Goal: Information Seeking & Learning: Learn about a topic

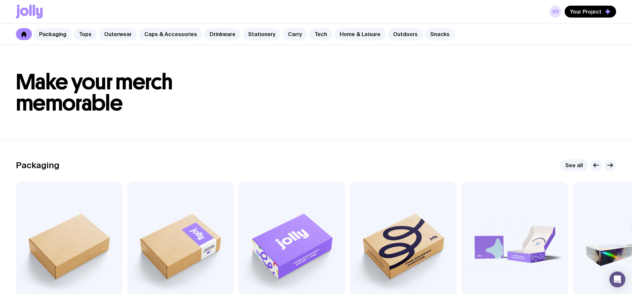
click at [559, 13] on link "VR" at bounding box center [555, 12] width 12 height 12
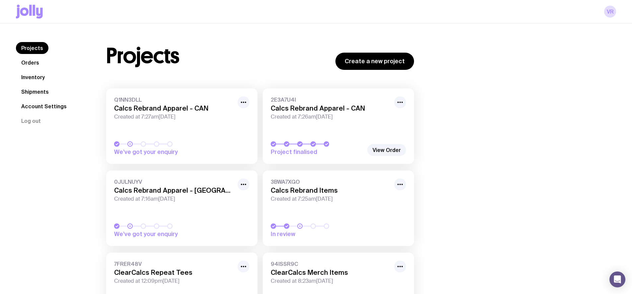
click at [187, 121] on link "Q1NN3DLL Calcs Rebrand Apparel - CAN Created at 7:27am[DATE] We’ve got your enq…" at bounding box center [181, 127] width 151 height 76
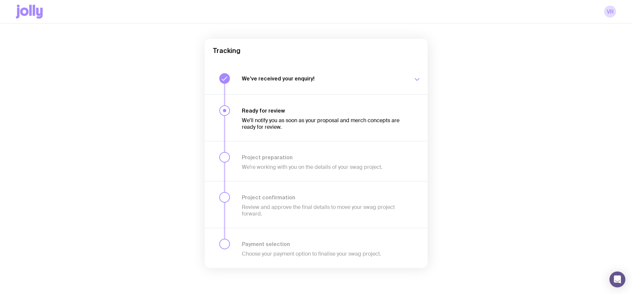
scroll to position [49, 0]
click at [322, 81] on h3 "We’ve received your enquiry!" at bounding box center [323, 78] width 163 height 7
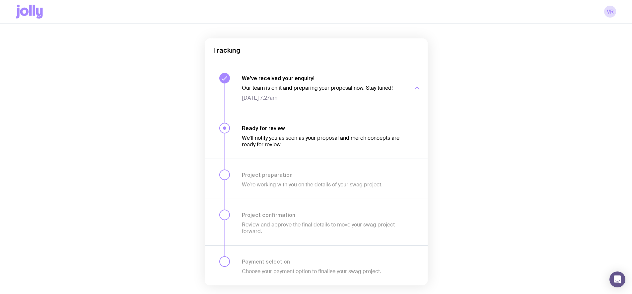
click at [298, 159] on div "Ready for review We’ll notify you as soon as your proposal and merch concepts a…" at bounding box center [316, 179] width 223 height 40
click at [296, 131] on h3 "Ready for review" at bounding box center [323, 128] width 163 height 7
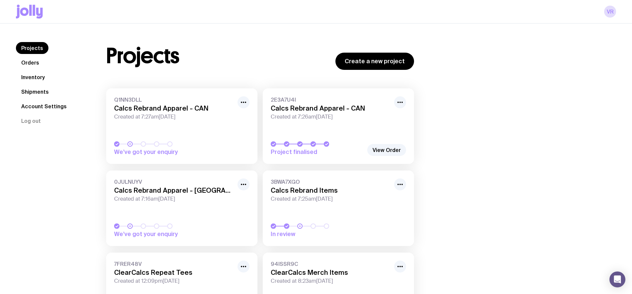
click at [35, 65] on link "Orders" at bounding box center [30, 63] width 29 height 12
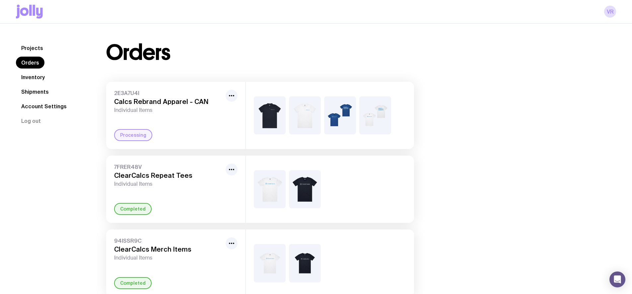
click at [237, 98] on div at bounding box center [232, 102] width 12 height 24
click at [230, 97] on icon "button" at bounding box center [232, 96] width 8 height 8
click at [226, 156] on div "7FRER48V ClearCalcs Repeat Tees Individual Items Completed" at bounding box center [175, 189] width 139 height 67
click at [42, 88] on link "Shipments" at bounding box center [35, 92] width 38 height 12
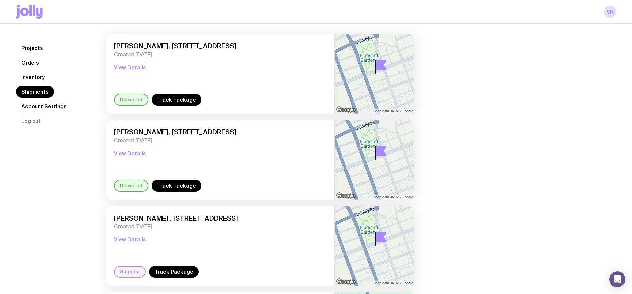
scroll to position [283, 0]
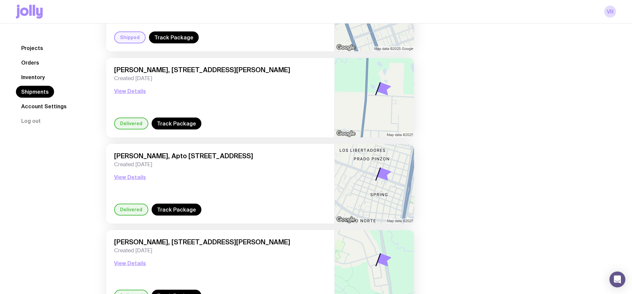
click at [40, 49] on link "Projects" at bounding box center [32, 48] width 33 height 12
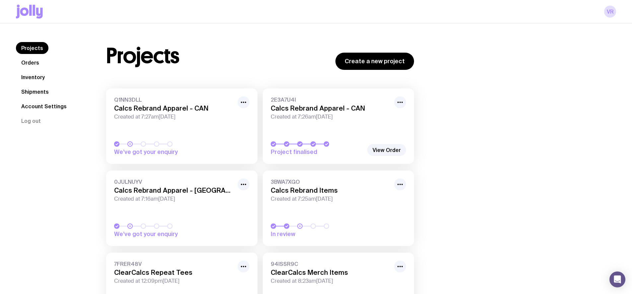
click at [335, 196] on span "Created at 7:25am[DATE]" at bounding box center [330, 199] width 119 height 7
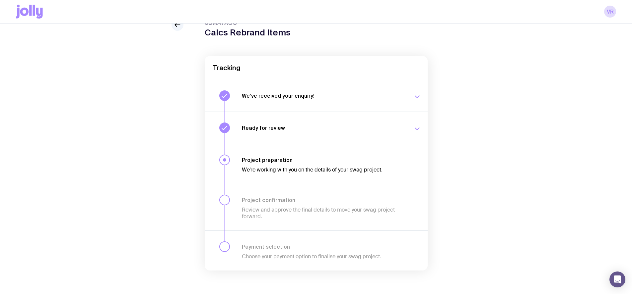
scroll to position [34, 0]
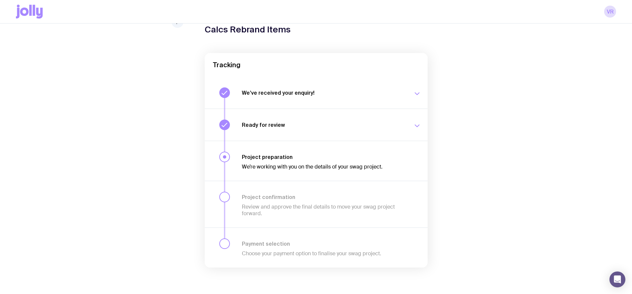
click at [315, 109] on button "We’ve received your enquiry! Our team is on it and preparing your proposal now.…" at bounding box center [316, 125] width 223 height 32
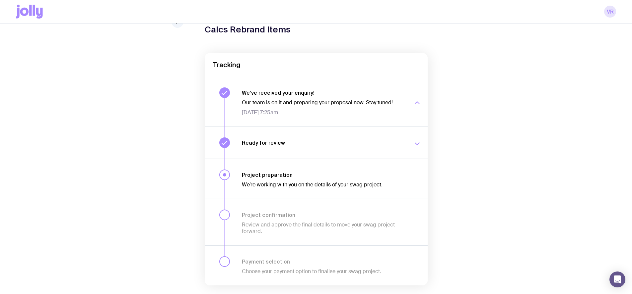
click at [614, 14] on link "VR" at bounding box center [610, 12] width 12 height 12
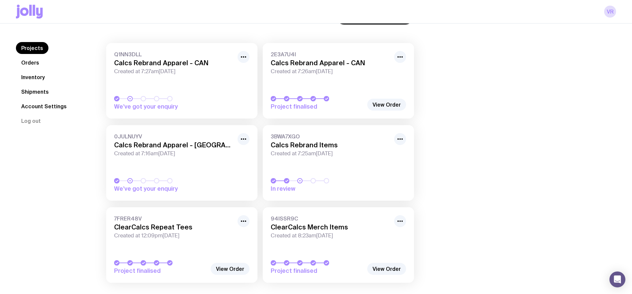
scroll to position [59, 0]
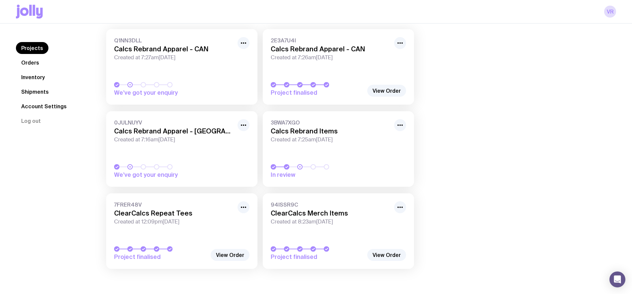
click at [350, 219] on span "Created at 8:23am[DATE]" at bounding box center [330, 222] width 119 height 7
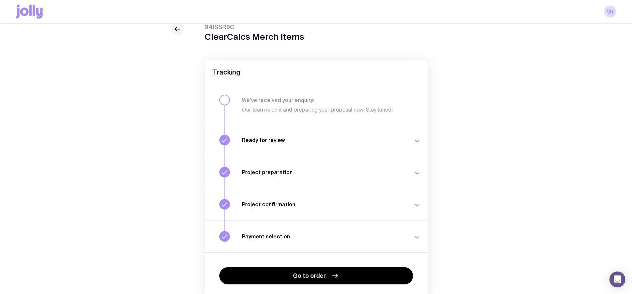
scroll to position [58, 0]
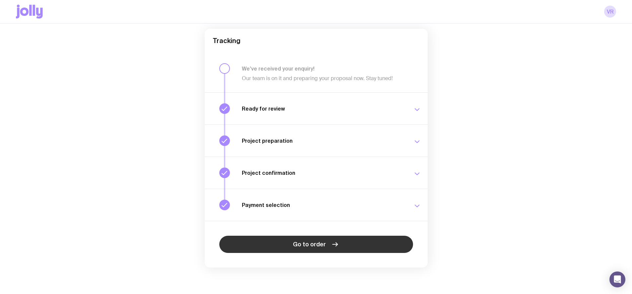
click at [315, 246] on span "Go to order" at bounding box center [309, 245] width 33 height 8
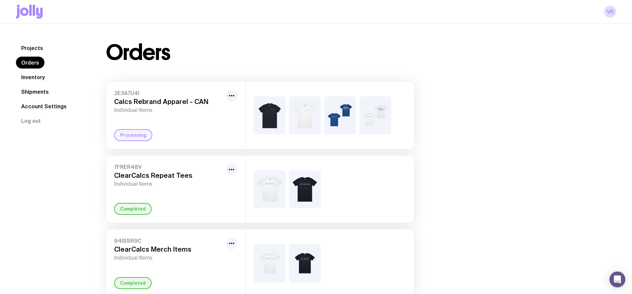
click at [31, 9] on icon at bounding box center [30, 10] width 2 height 11
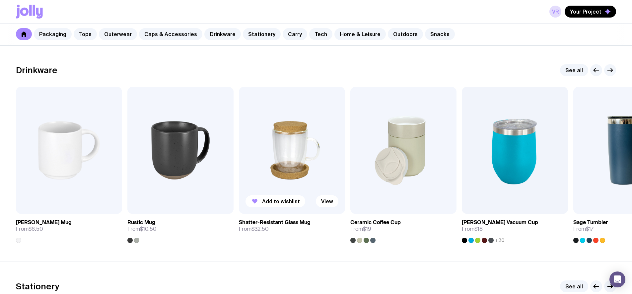
scroll to position [957, 0]
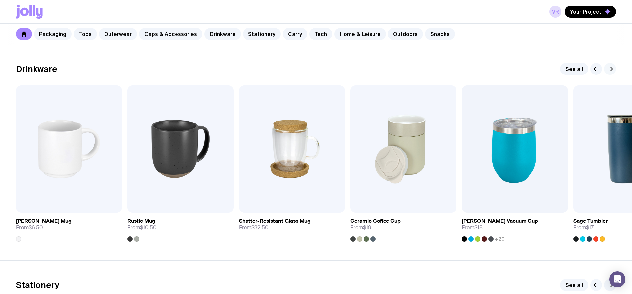
click at [612, 70] on icon "button" at bounding box center [610, 69] width 8 height 8
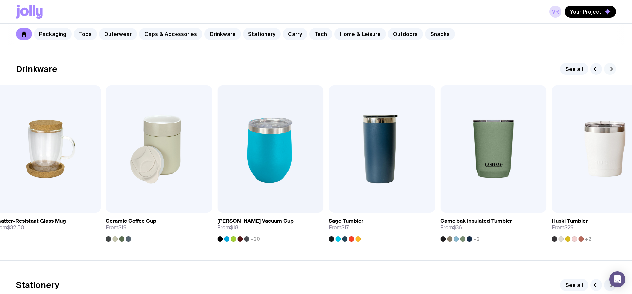
click at [612, 70] on icon "button" at bounding box center [610, 69] width 8 height 8
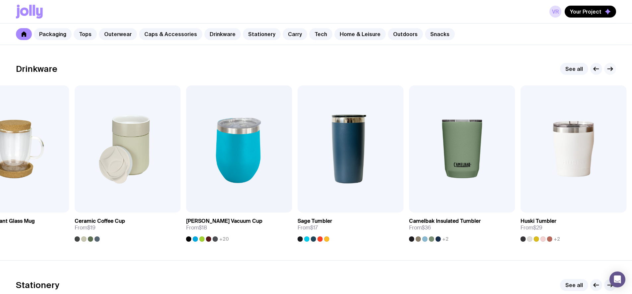
click at [612, 70] on icon "button" at bounding box center [610, 69] width 8 height 8
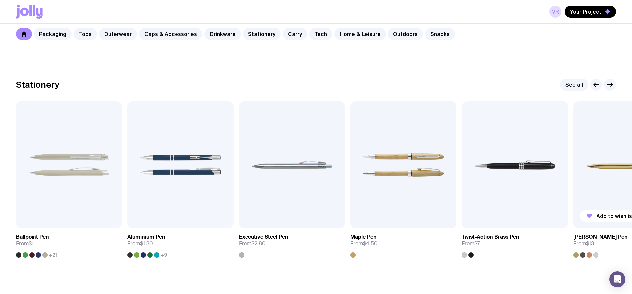
scroll to position [1149, 0]
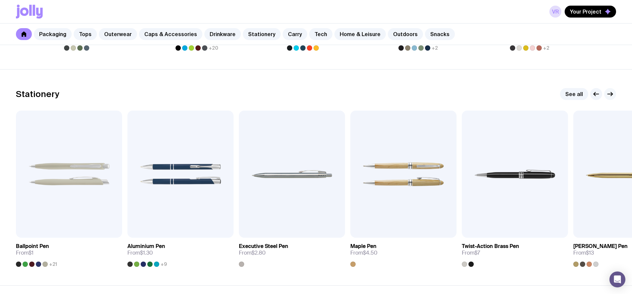
click at [609, 94] on icon "button" at bounding box center [610, 94] width 5 height 0
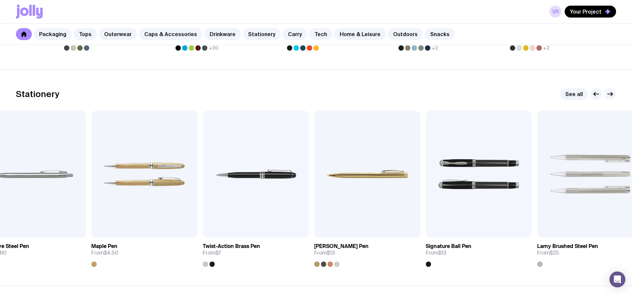
click at [609, 94] on icon "button" at bounding box center [610, 94] width 5 height 0
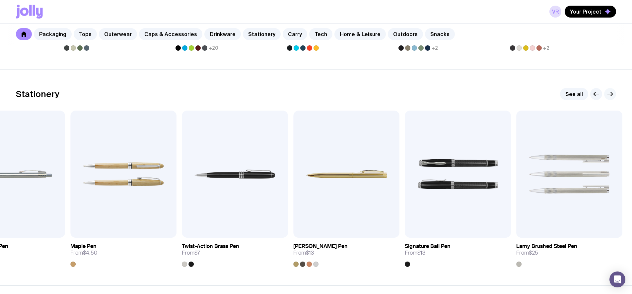
click at [609, 94] on icon "button" at bounding box center [610, 94] width 5 height 0
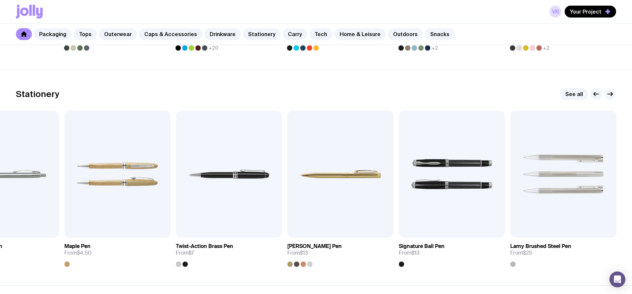
click at [609, 94] on icon "button" at bounding box center [610, 94] width 5 height 0
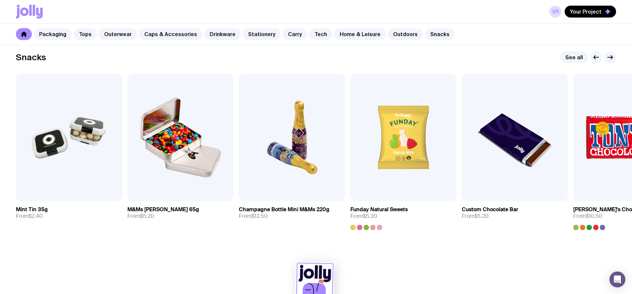
scroll to position [2296, 0]
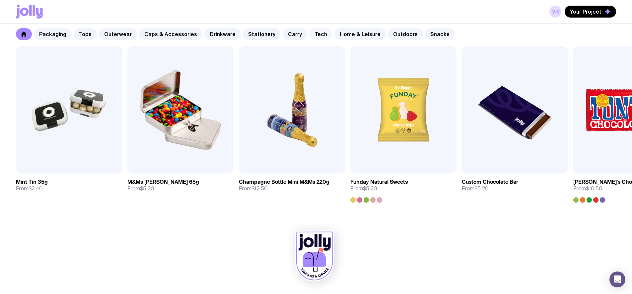
click at [314, 33] on link "Tech" at bounding box center [320, 34] width 23 height 12
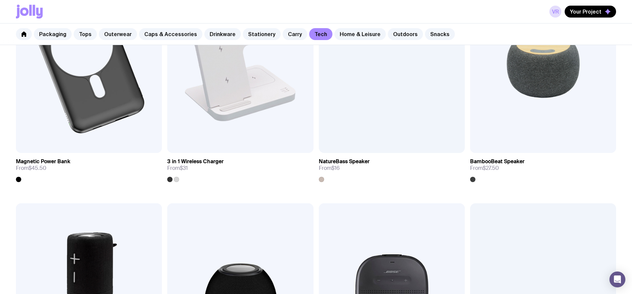
scroll to position [749, 0]
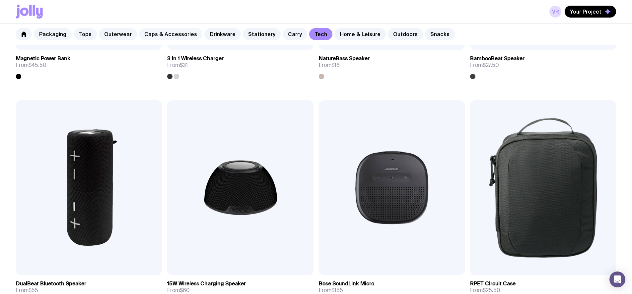
click at [154, 33] on link "Caps & Accessories" at bounding box center [170, 34] width 63 height 12
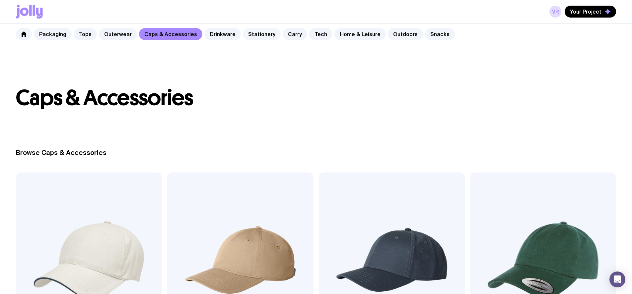
click at [253, 35] on link "Stationery" at bounding box center [262, 34] width 38 height 12
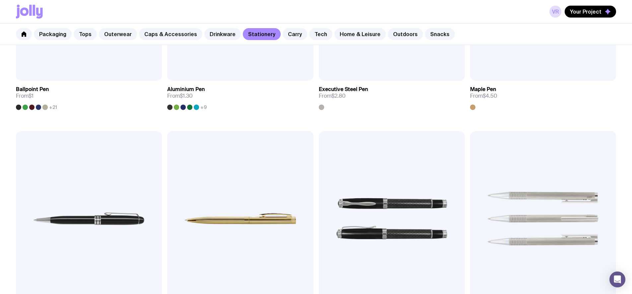
scroll to position [261, 0]
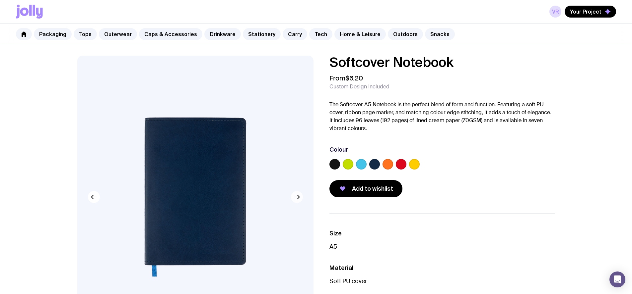
click at [300, 199] on icon "button" at bounding box center [297, 197] width 8 height 8
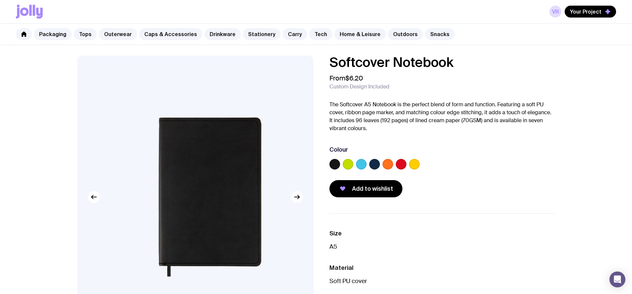
click at [300, 199] on icon "button" at bounding box center [297, 197] width 8 height 8
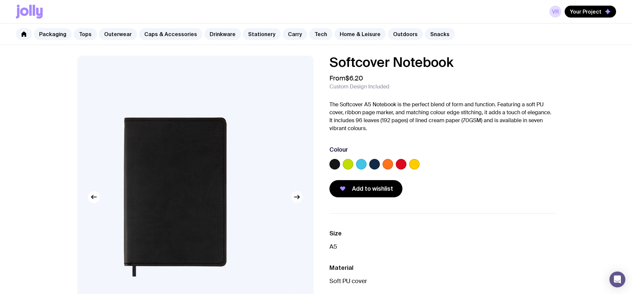
click at [300, 199] on icon "button" at bounding box center [297, 197] width 8 height 8
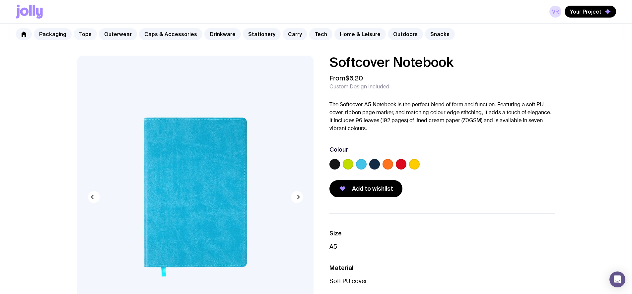
scroll to position [261, 0]
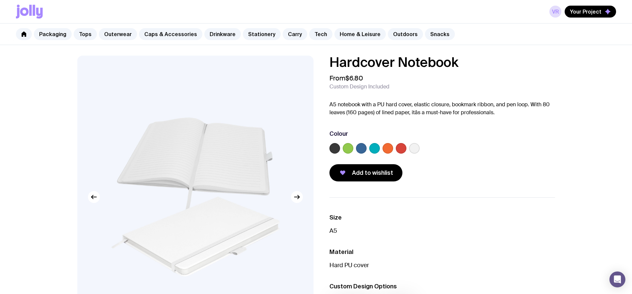
click at [302, 201] on img at bounding box center [195, 197] width 236 height 283
click at [299, 198] on icon "button" at bounding box center [297, 197] width 8 height 8
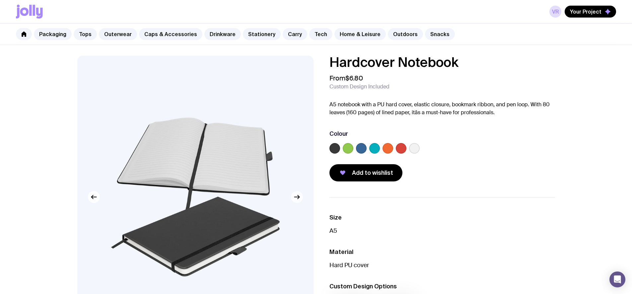
click at [299, 198] on icon "button" at bounding box center [297, 197] width 8 height 8
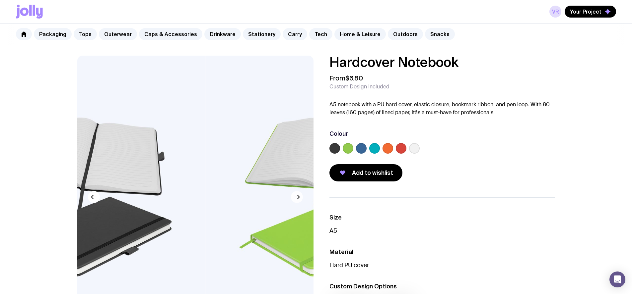
click at [299, 198] on icon "button" at bounding box center [297, 197] width 8 height 8
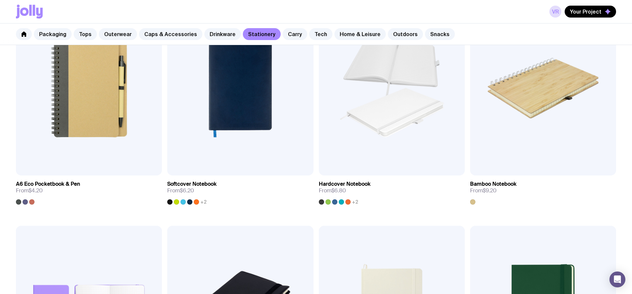
scroll to position [659, 0]
